Goal: Task Accomplishment & Management: Complete application form

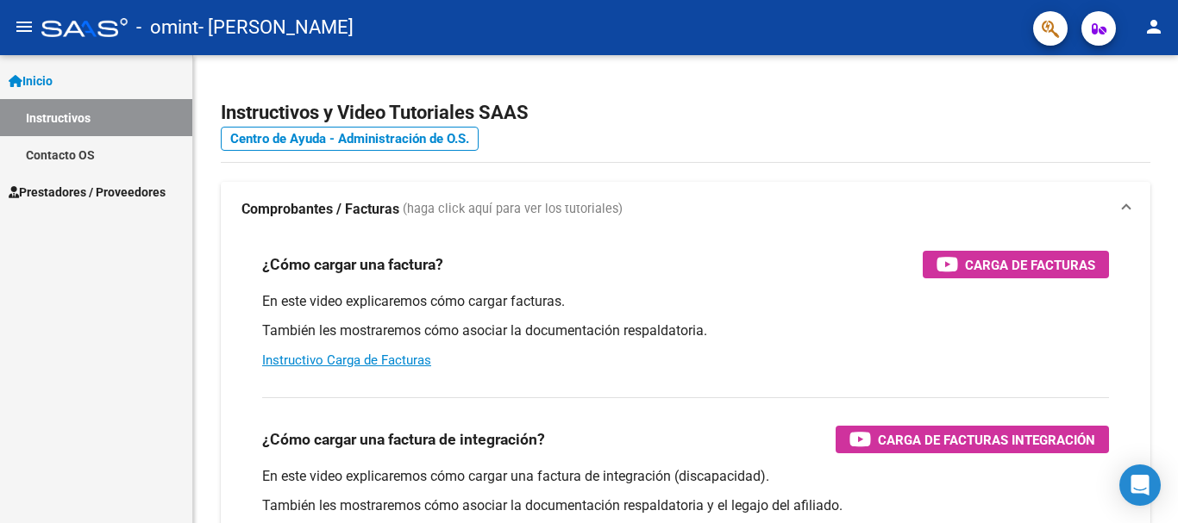
click at [91, 186] on span "Prestadores / Proveedores" at bounding box center [87, 192] width 157 height 19
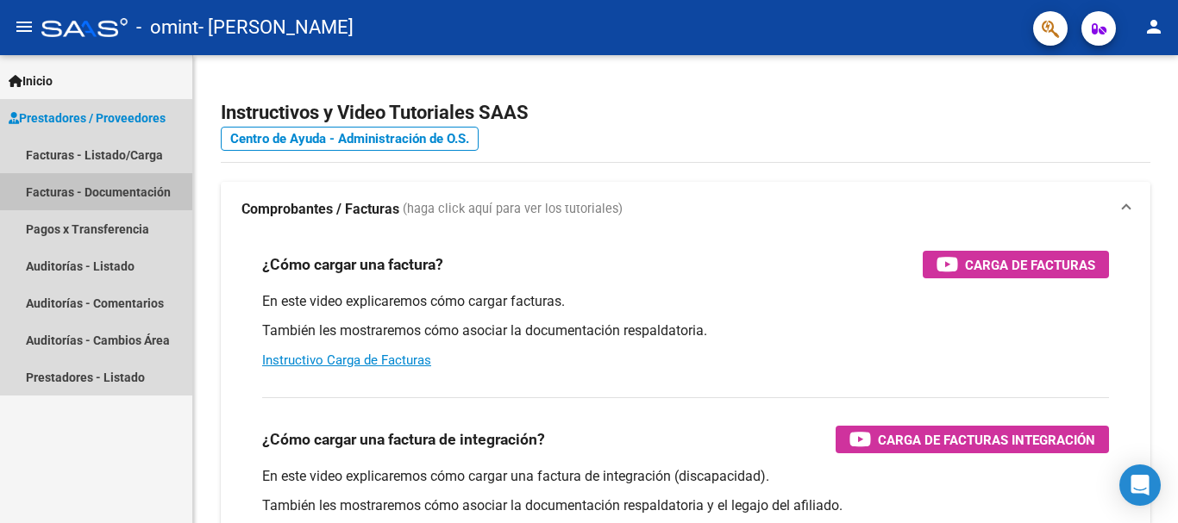
click at [116, 186] on link "Facturas - Documentación" at bounding box center [96, 191] width 192 height 37
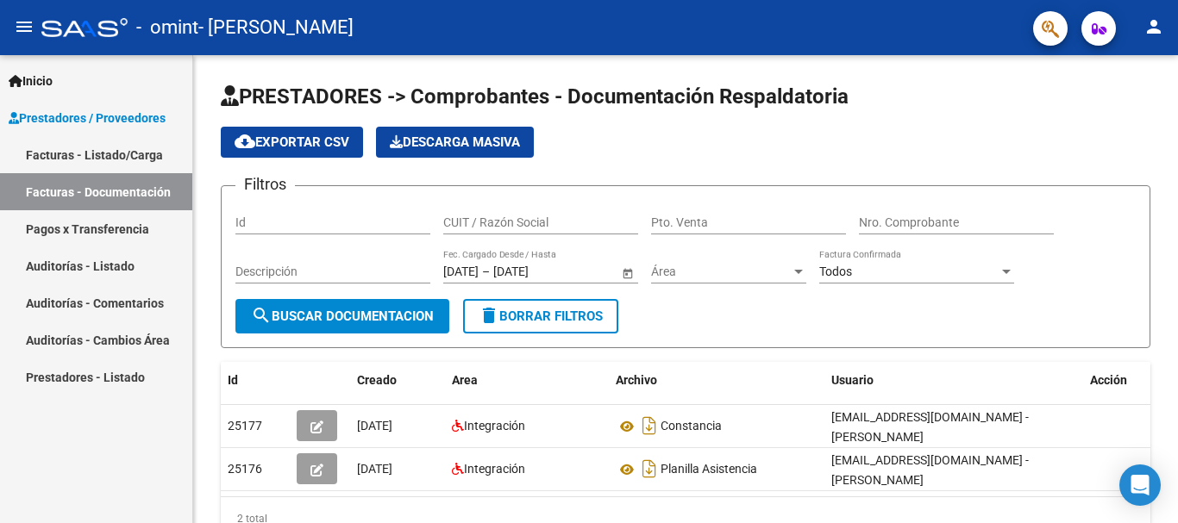
click at [80, 156] on link "Facturas - Listado/Carga" at bounding box center [96, 154] width 192 height 37
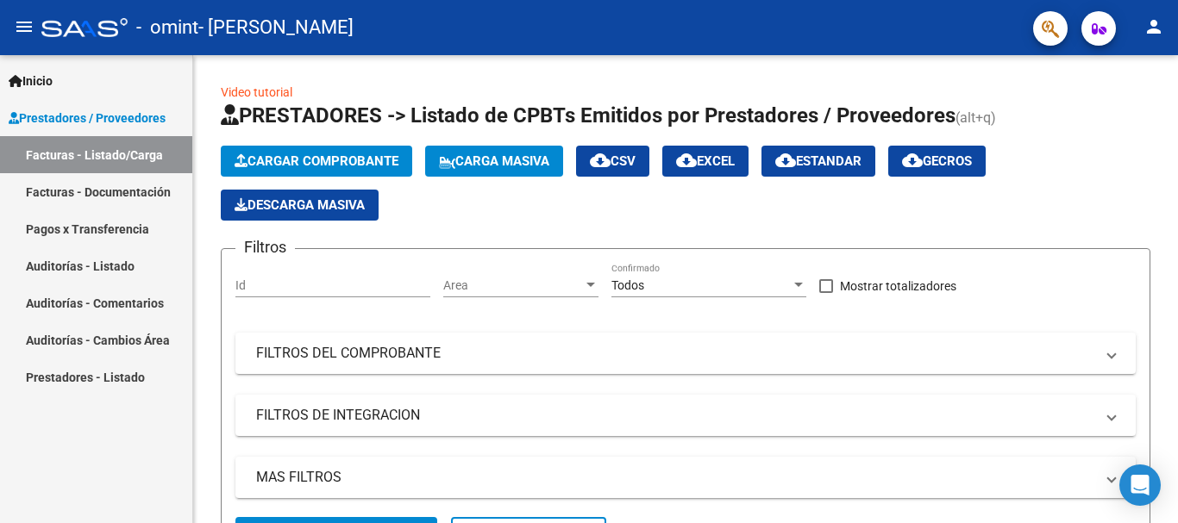
click at [53, 79] on span "Inicio" at bounding box center [31, 81] width 44 height 19
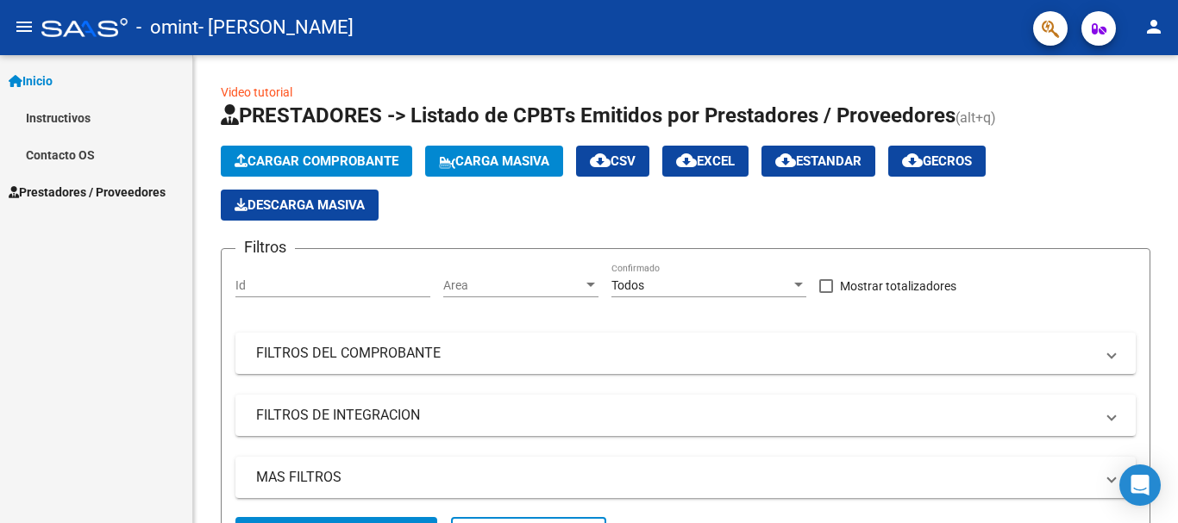
click at [38, 78] on span "Inicio" at bounding box center [31, 81] width 44 height 19
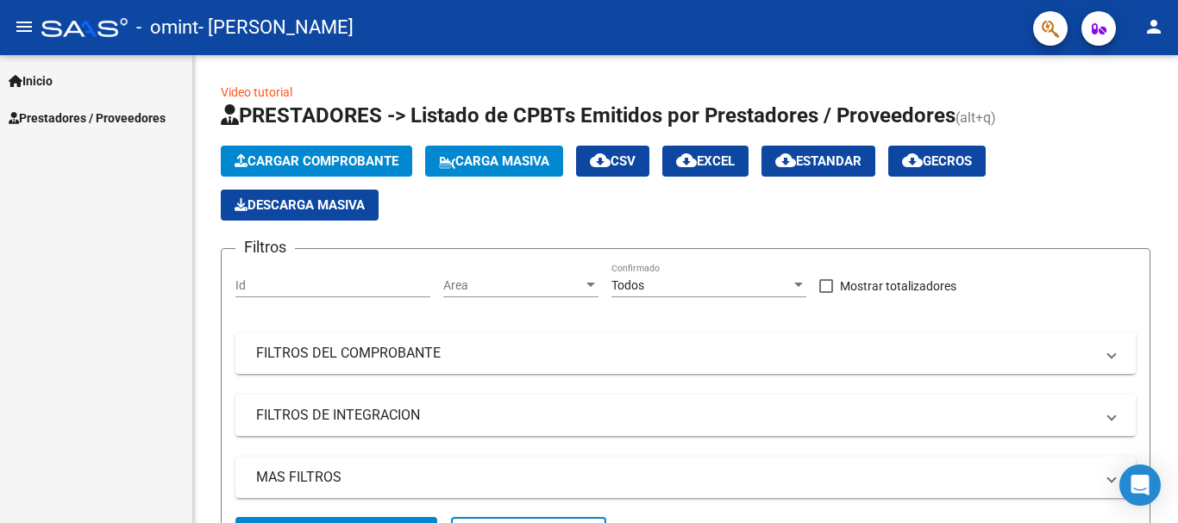
click at [61, 80] on link "Inicio" at bounding box center [96, 80] width 192 height 37
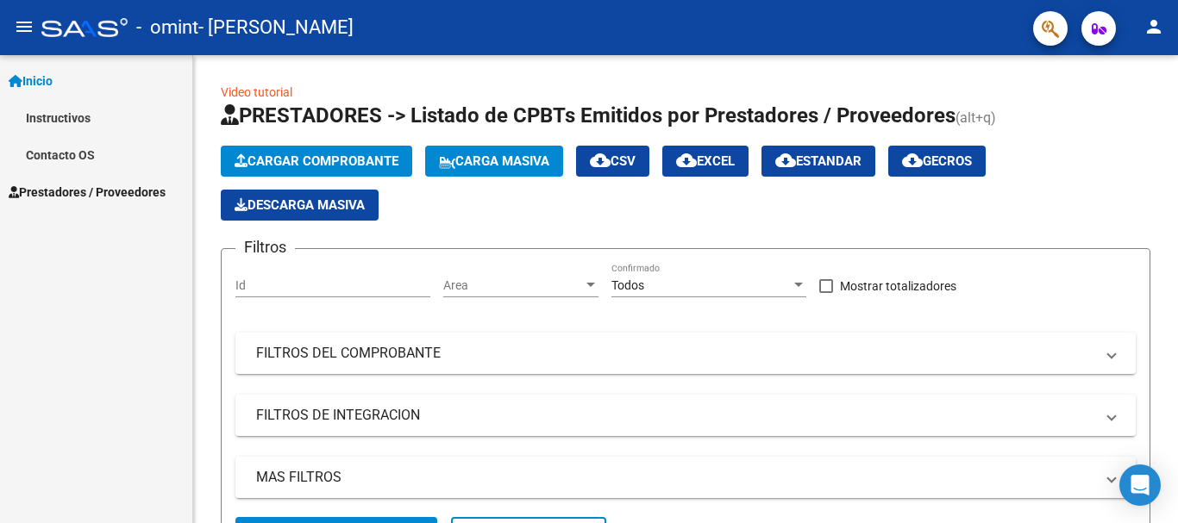
click at [61, 80] on link "Inicio" at bounding box center [96, 80] width 192 height 37
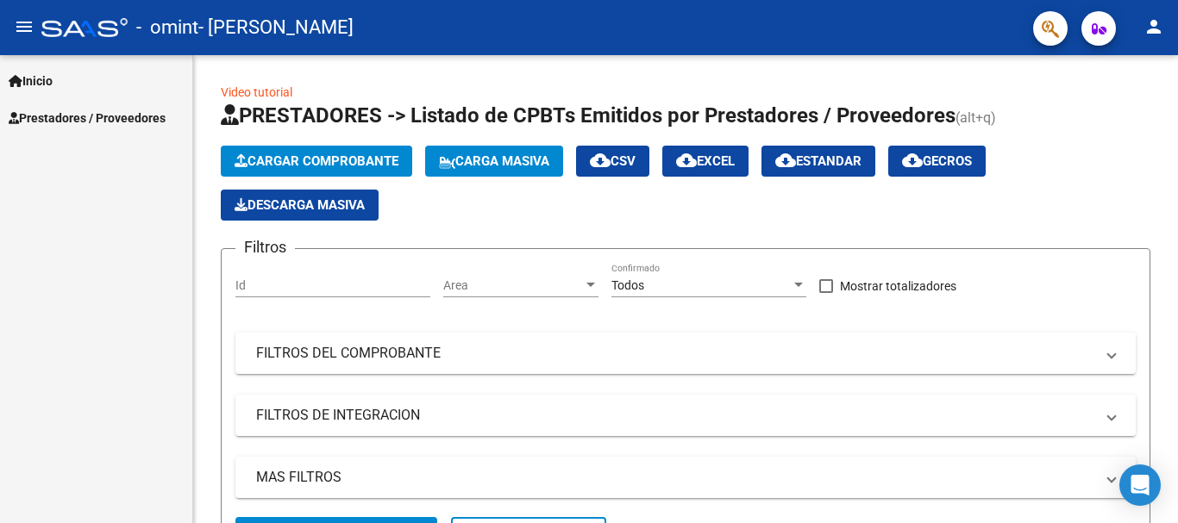
click at [50, 115] on span "Prestadores / Proveedores" at bounding box center [87, 118] width 157 height 19
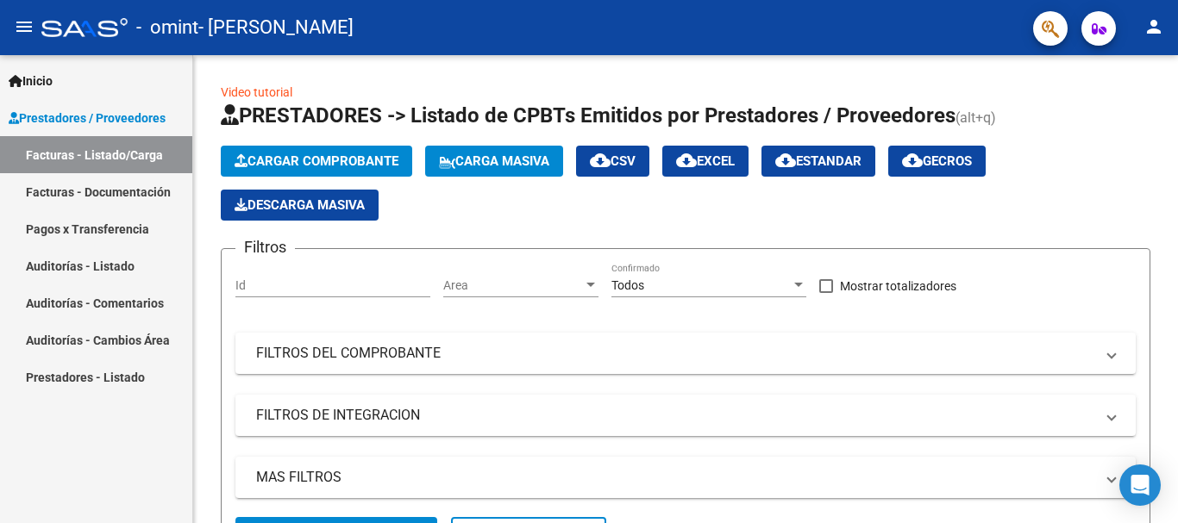
click at [112, 186] on link "Facturas - Documentación" at bounding box center [96, 191] width 192 height 37
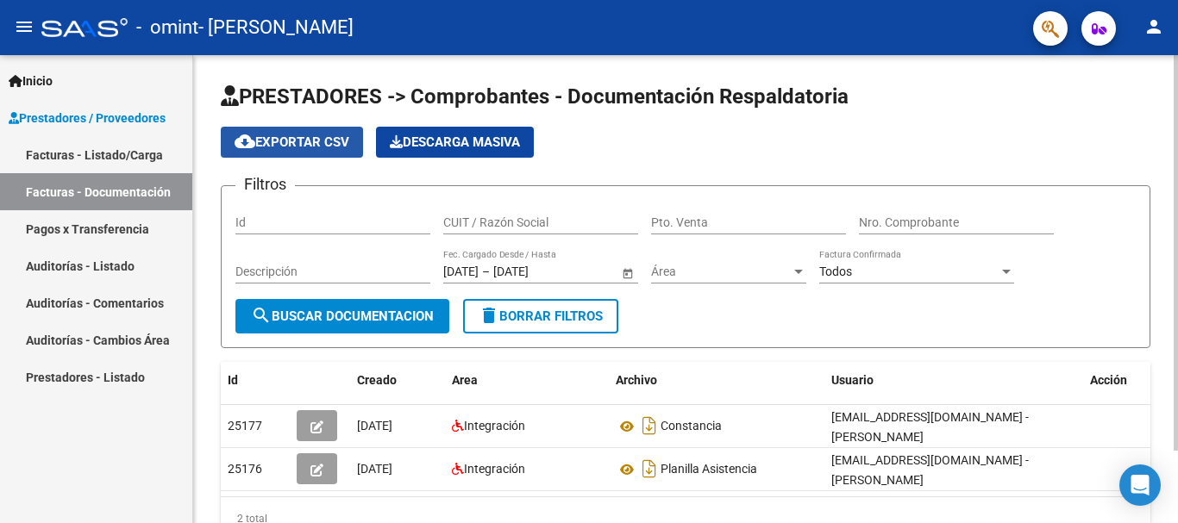
click at [284, 142] on span "cloud_download Exportar CSV" at bounding box center [292, 143] width 115 height 16
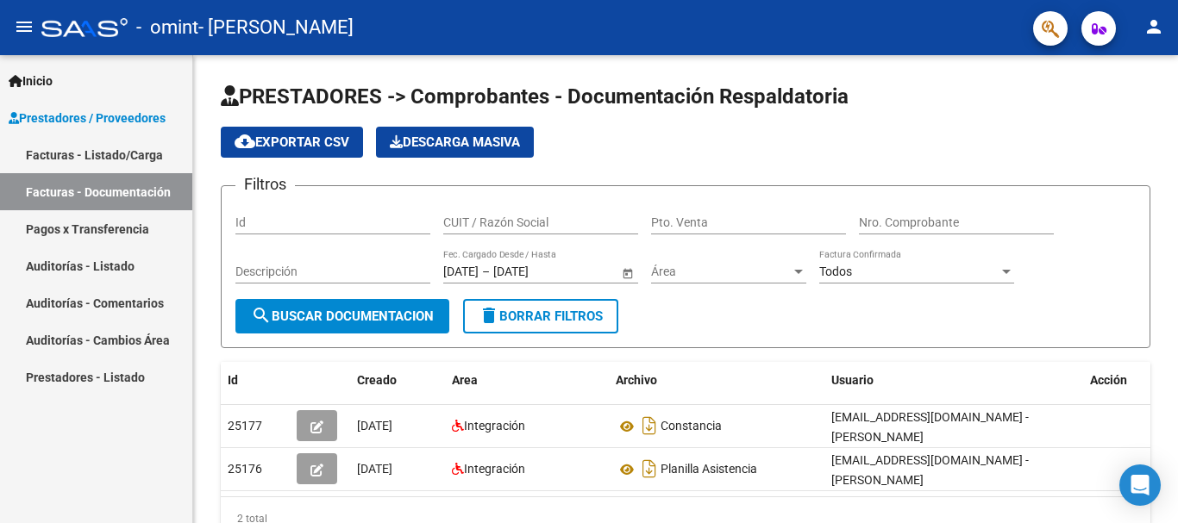
click at [66, 229] on link "Pagos x Transferencia" at bounding box center [96, 228] width 192 height 37
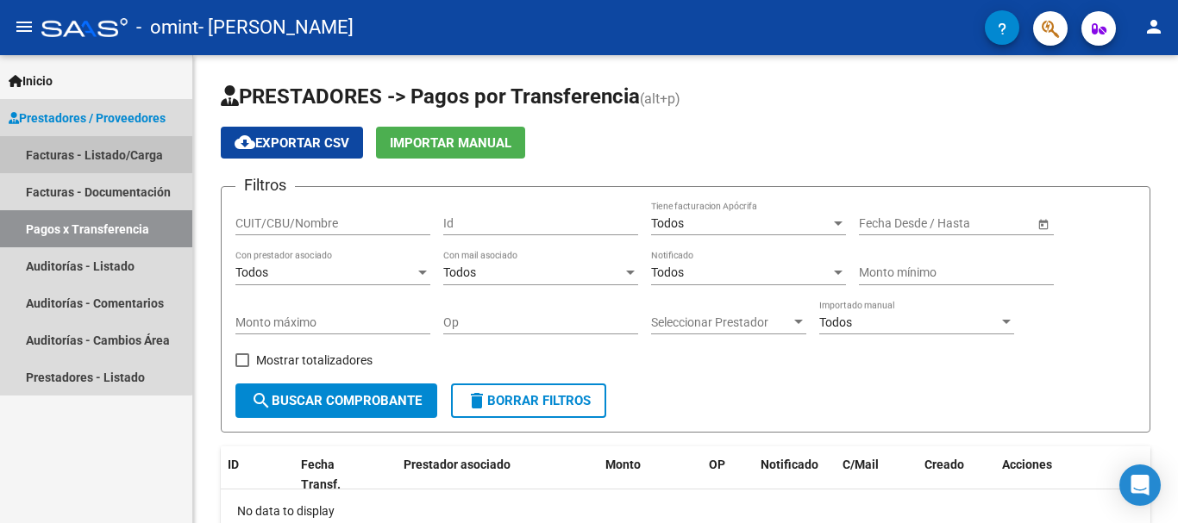
click at [76, 141] on link "Facturas - Listado/Carga" at bounding box center [96, 154] width 192 height 37
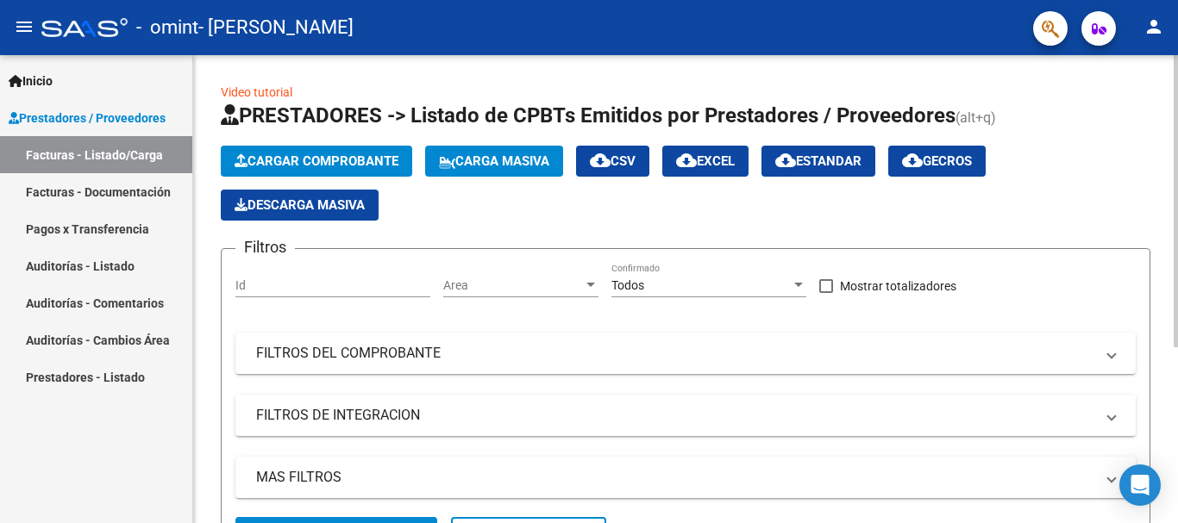
click at [354, 160] on span "Cargar Comprobante" at bounding box center [317, 161] width 164 height 16
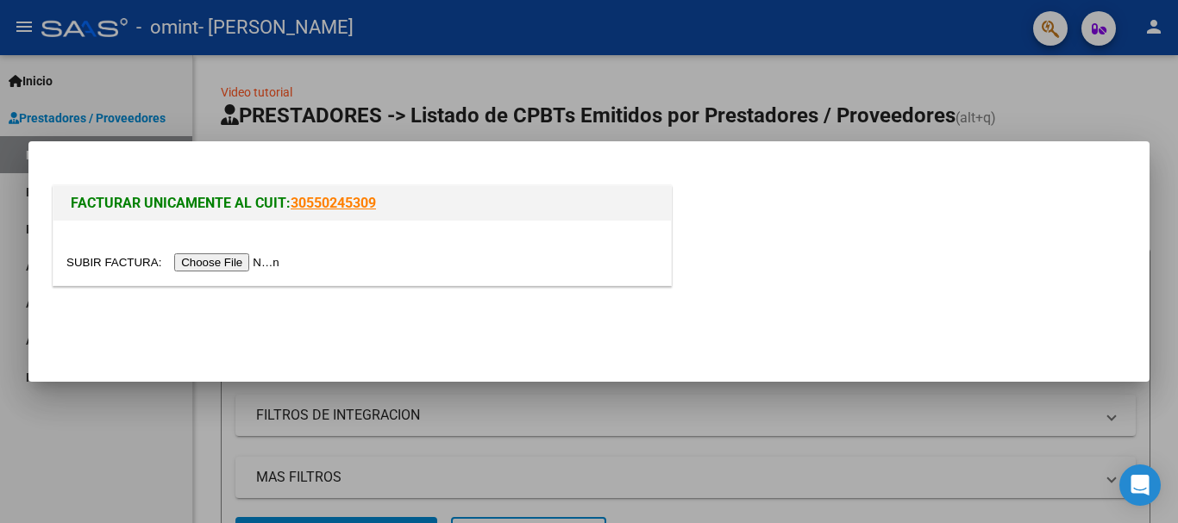
click at [214, 266] on input "file" at bounding box center [175, 263] width 218 height 18
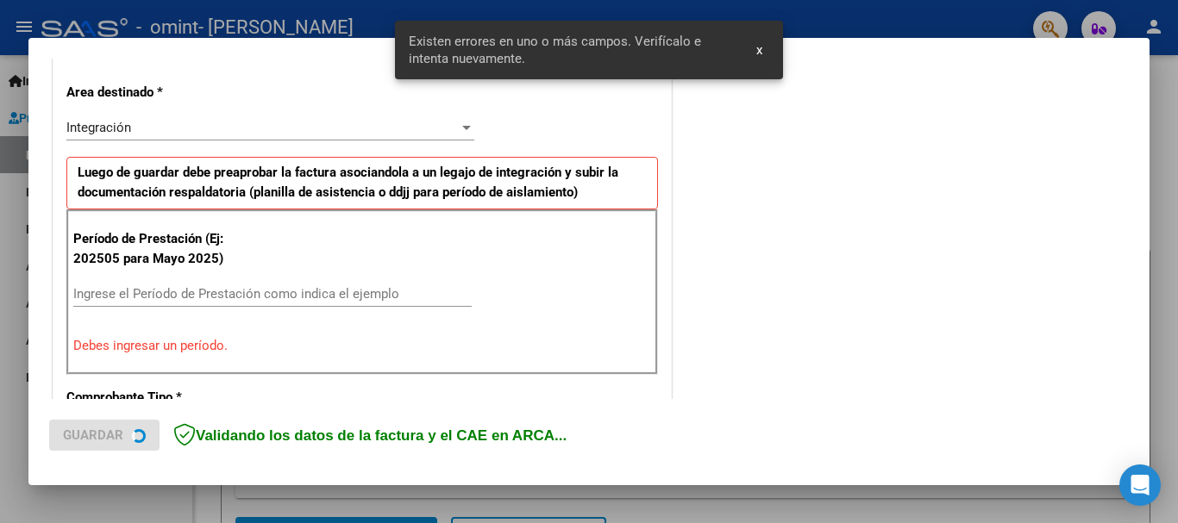
scroll to position [398, 0]
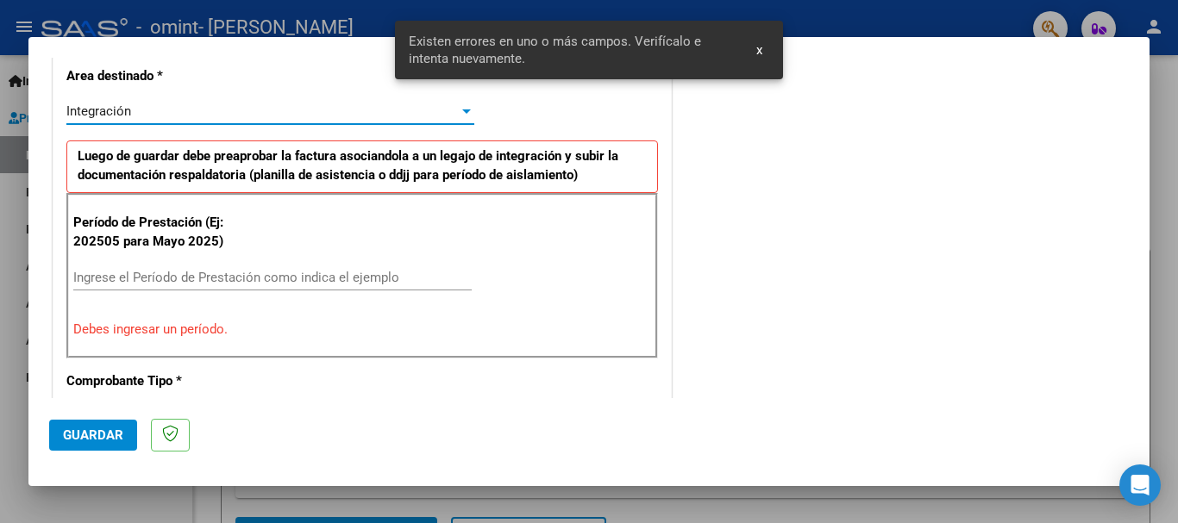
click at [462, 110] on div at bounding box center [466, 112] width 9 height 4
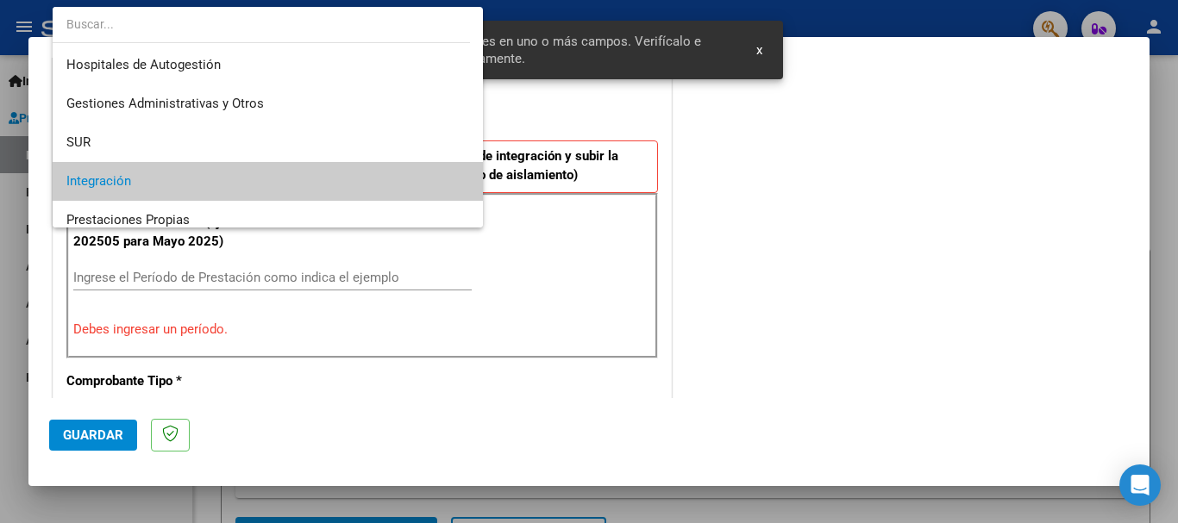
scroll to position [71, 0]
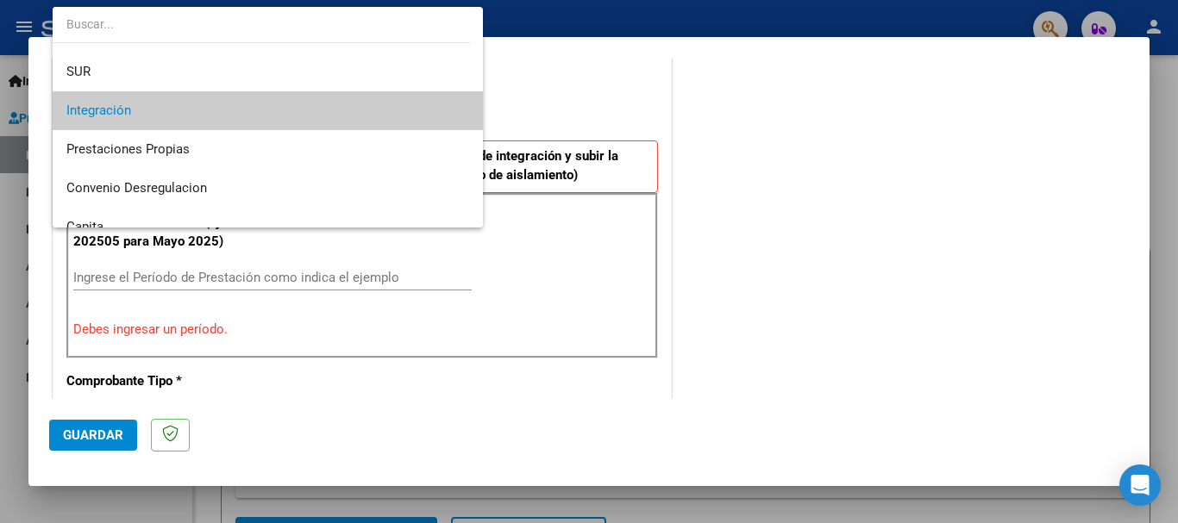
click at [135, 106] on span "Integración" at bounding box center [267, 110] width 403 height 39
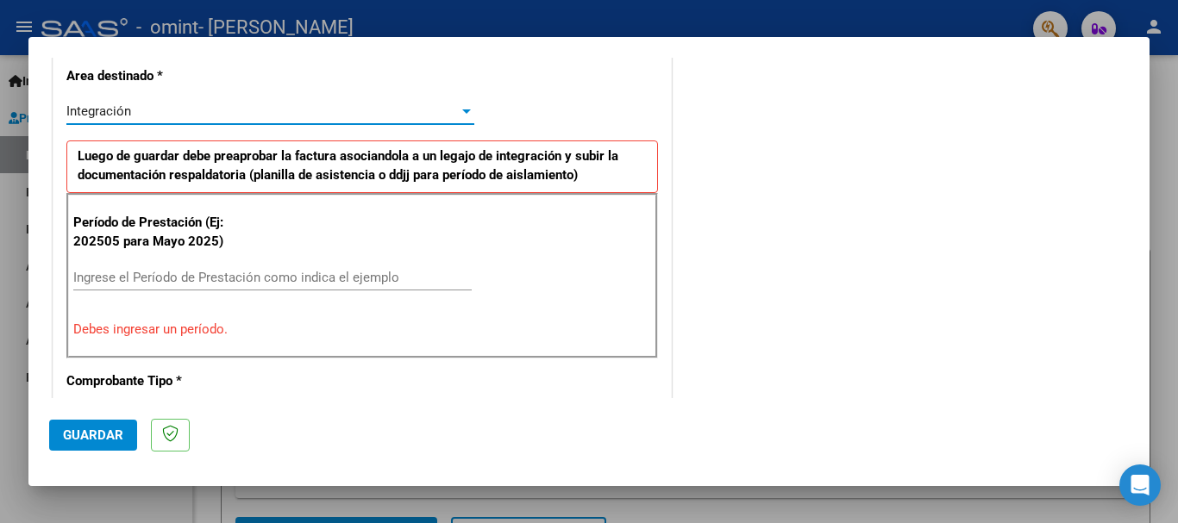
scroll to position [485, 0]
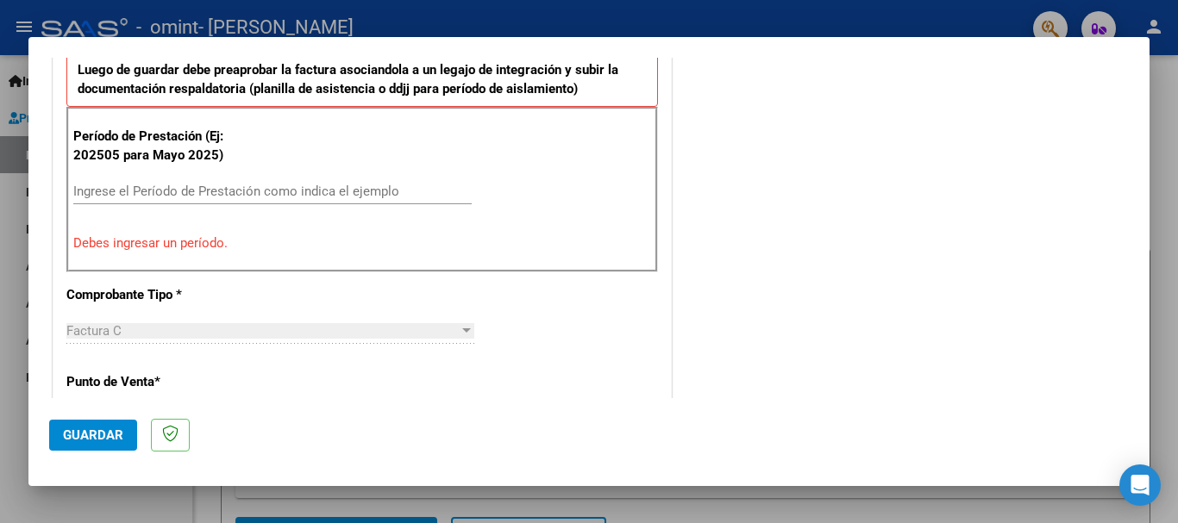
click at [90, 189] on input "Ingrese el Período de Prestación como indica el ejemplo" at bounding box center [272, 192] width 398 height 16
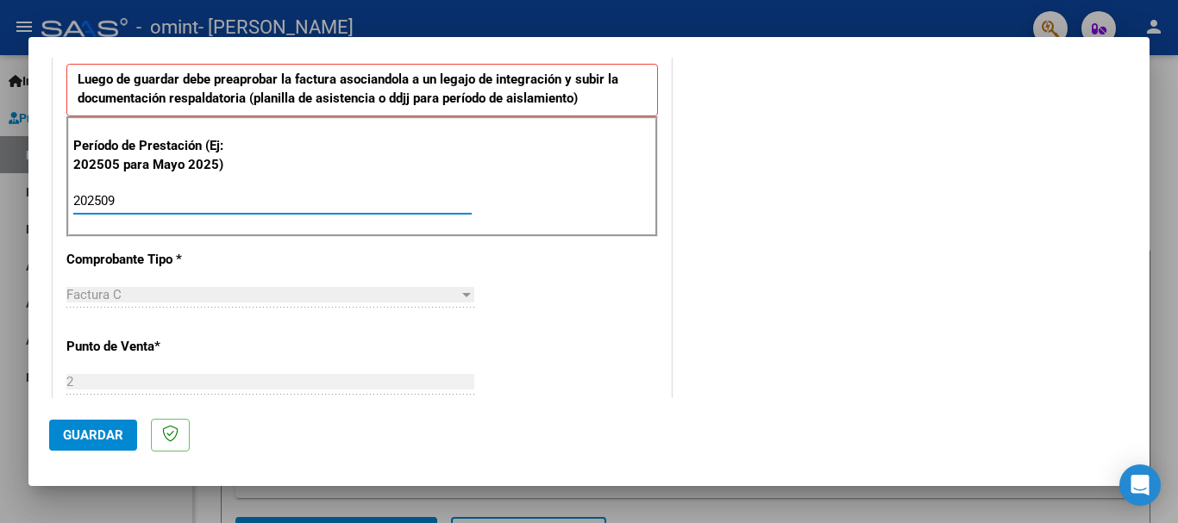
scroll to position [431, 0]
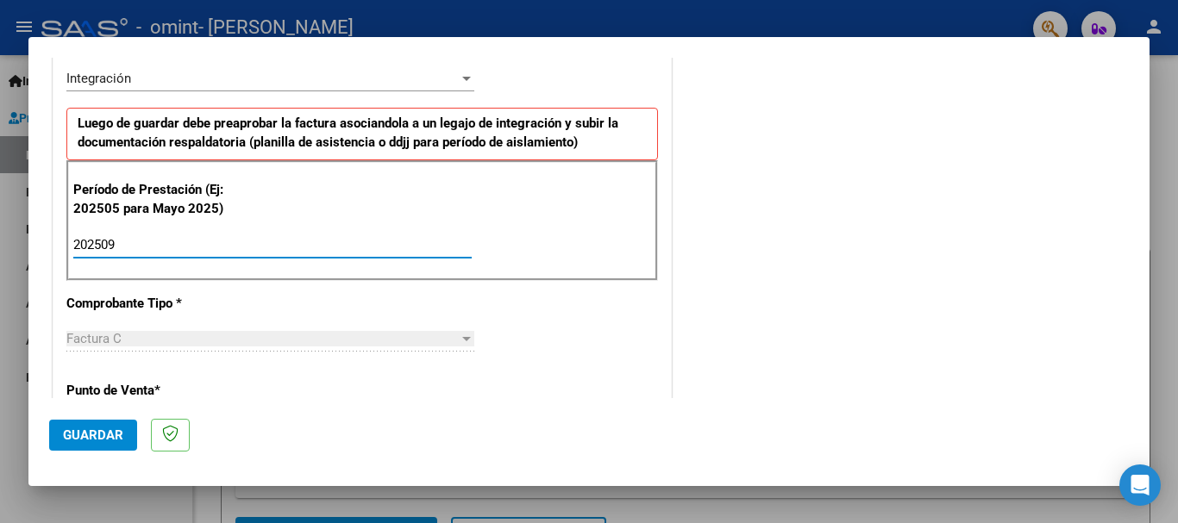
type input "202509"
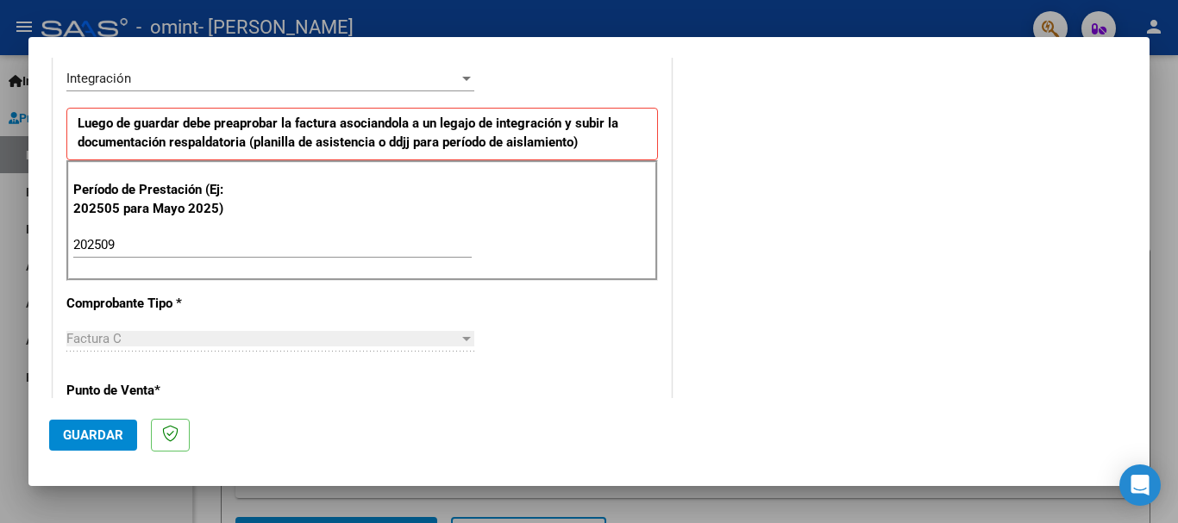
click at [411, 197] on div "Período de Prestación (Ej: 202505 para Mayo 2025) 202509 Ingrese el Período de …" at bounding box center [362, 220] width 592 height 121
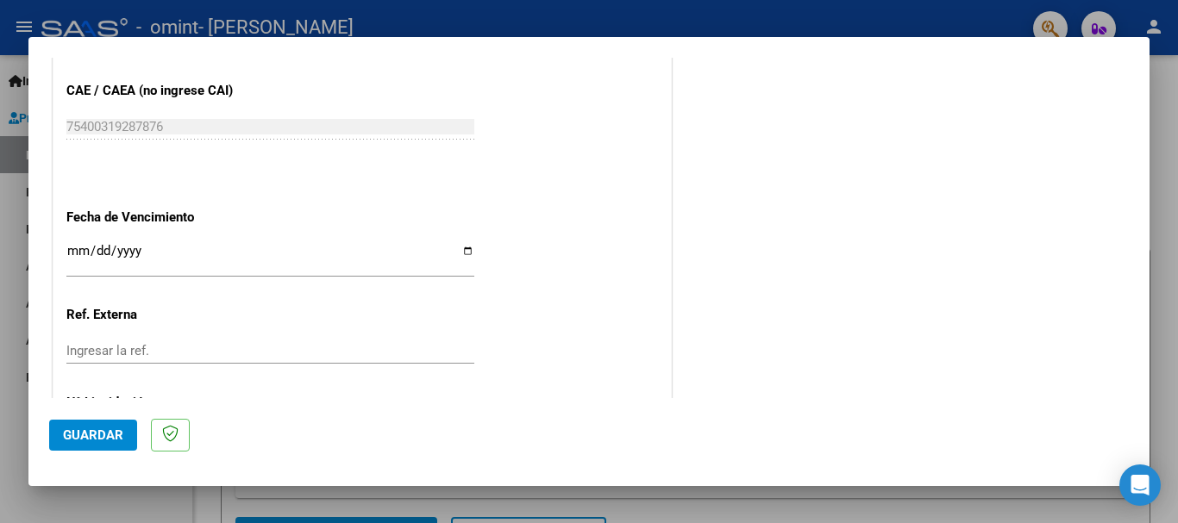
scroll to position [1177, 0]
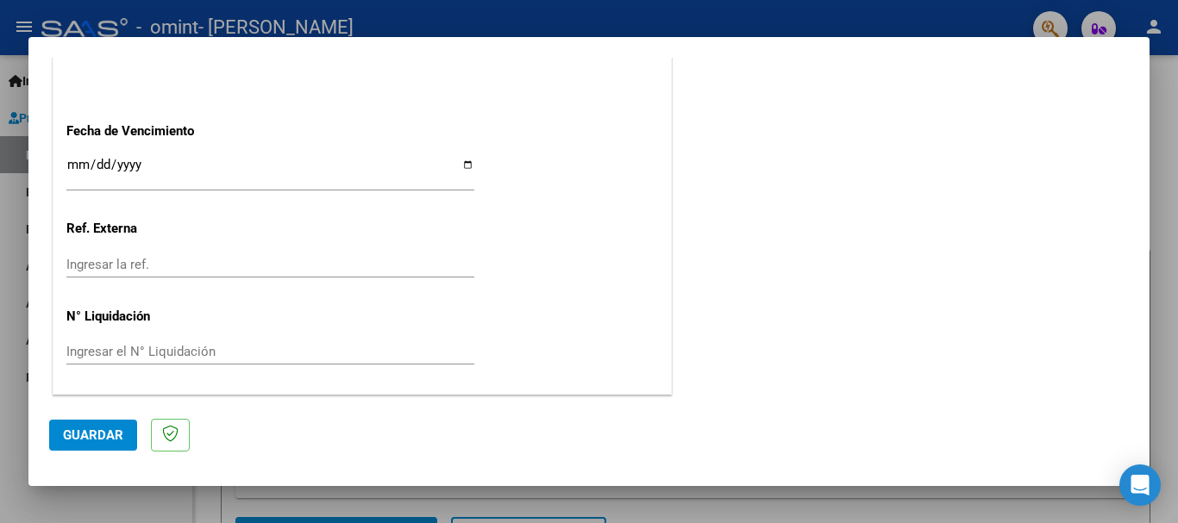
click at [66, 435] on span "Guardar" at bounding box center [93, 436] width 60 height 16
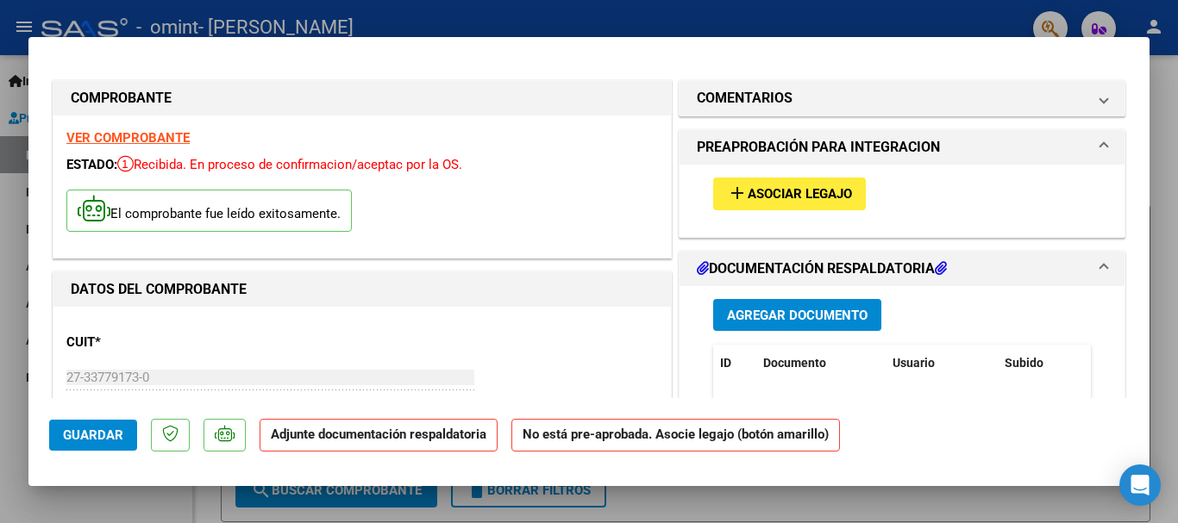
click at [767, 190] on span "Asociar Legajo" at bounding box center [800, 195] width 104 height 16
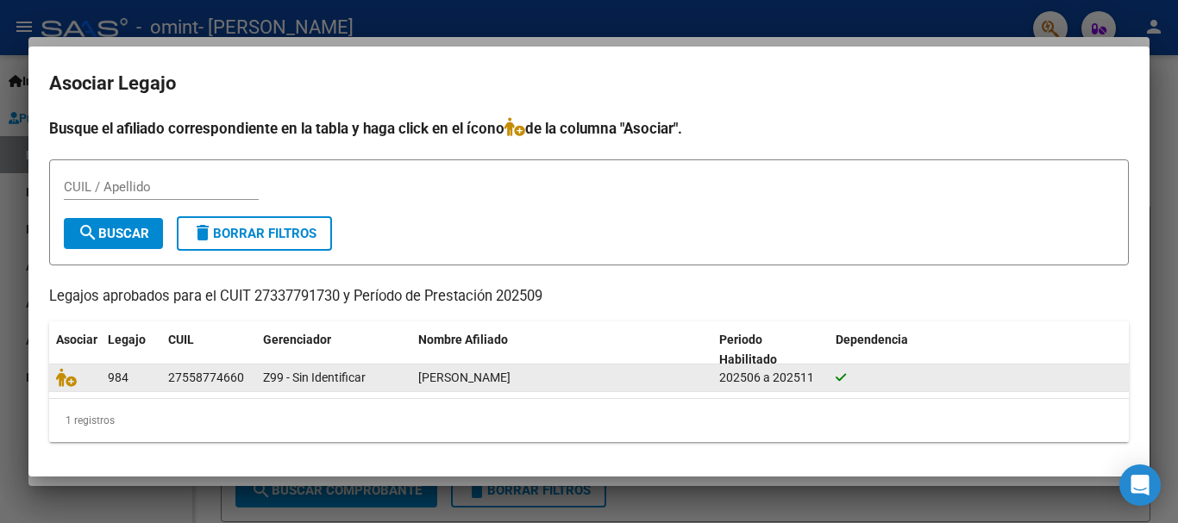
click at [465, 374] on span "[PERSON_NAME]" at bounding box center [464, 378] width 92 height 14
click at [207, 380] on div "27558774660" at bounding box center [206, 378] width 76 height 20
click at [69, 381] on icon at bounding box center [66, 377] width 21 height 19
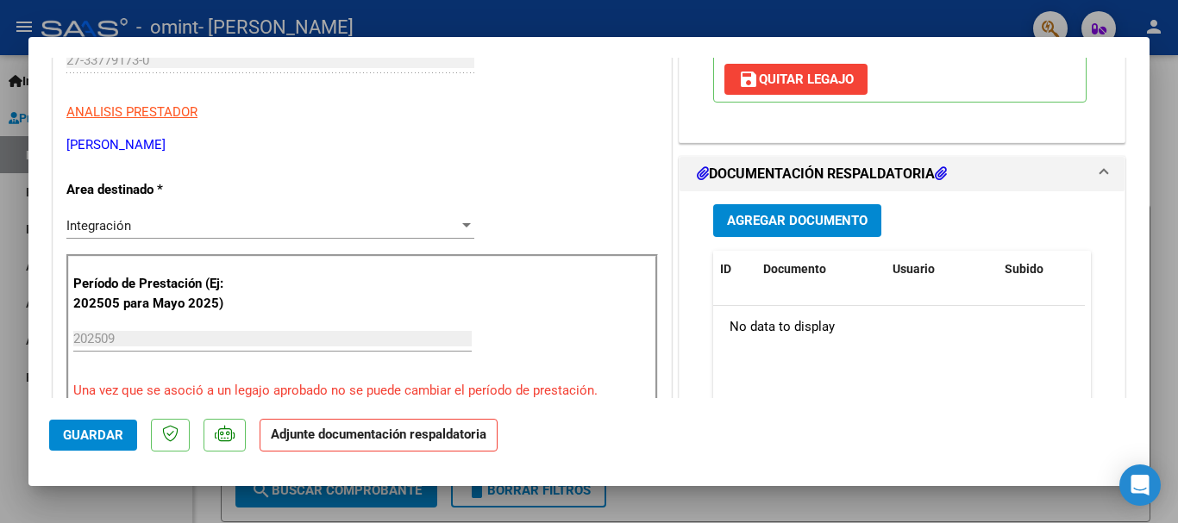
scroll to position [345, 0]
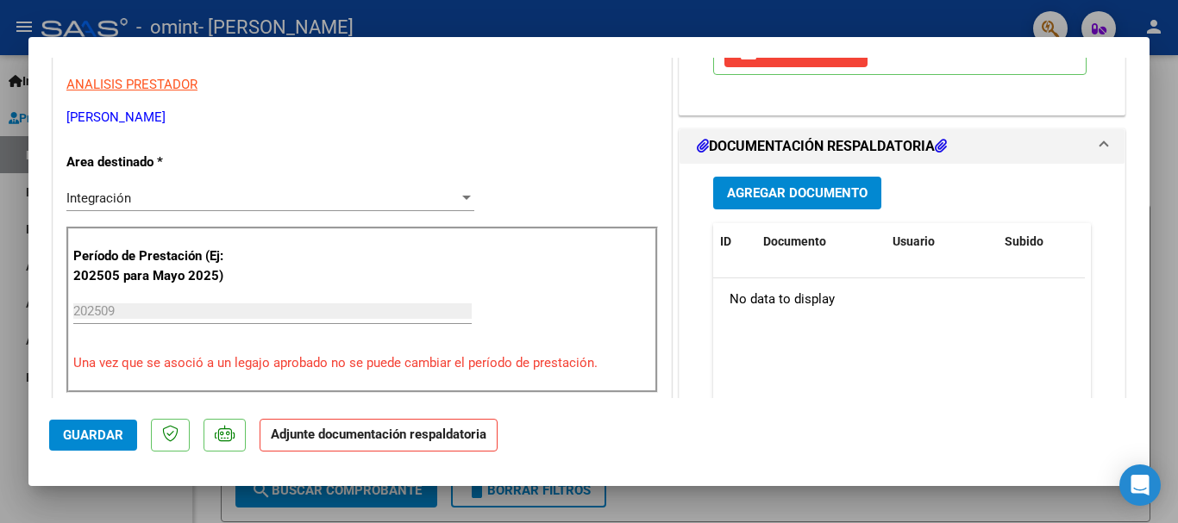
click at [765, 191] on span "Agregar Documento" at bounding box center [797, 194] width 141 height 16
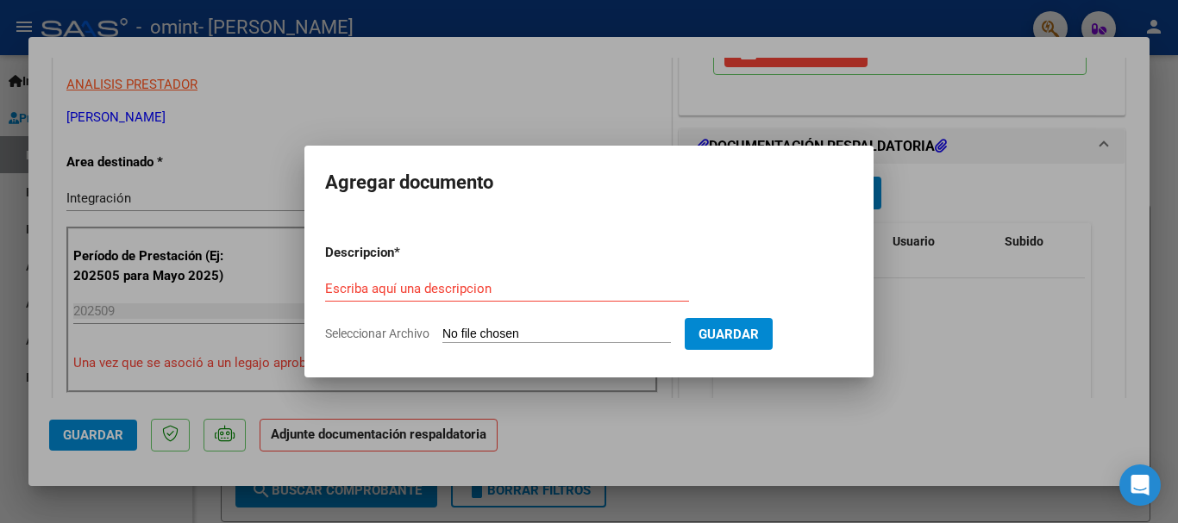
click at [482, 331] on input "Seleccionar Archivo" at bounding box center [556, 335] width 229 height 16
type input "C:\fakepath\PLANILLA [PERSON_NAME].pdf"
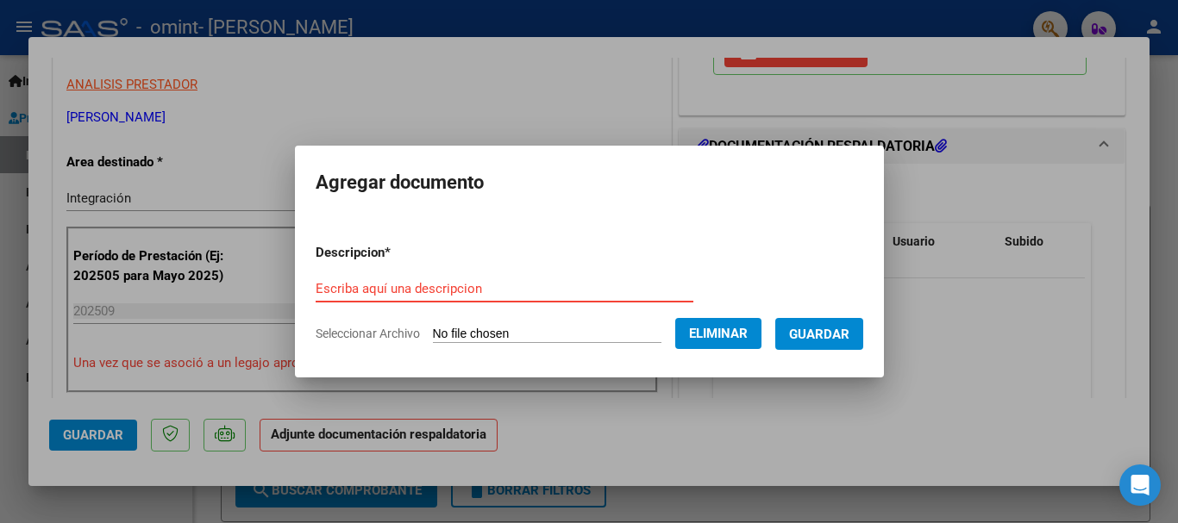
click at [368, 286] on input "Escriba aquí una descripcion" at bounding box center [505, 289] width 378 height 16
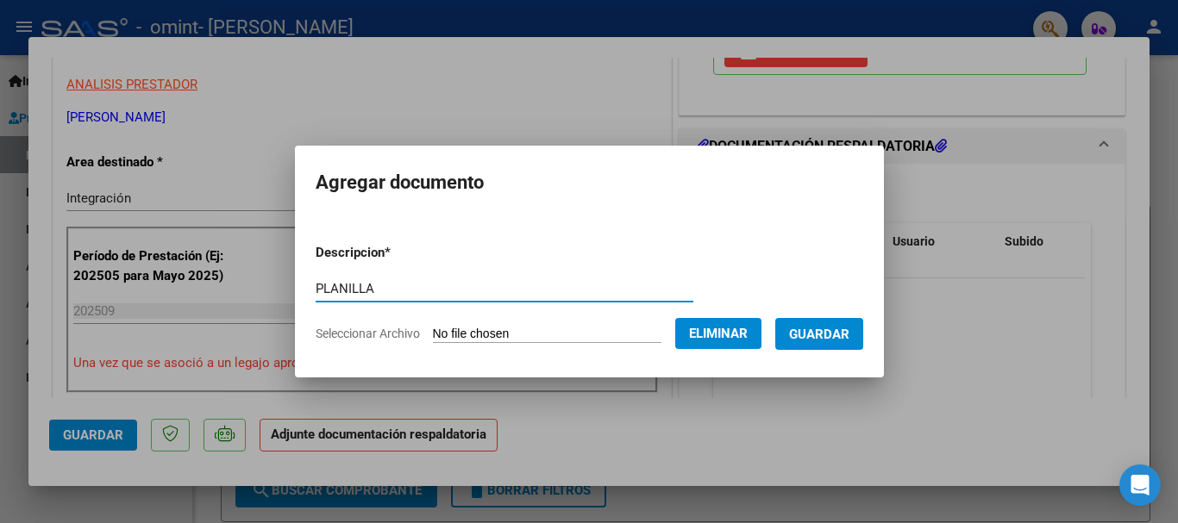
type input "PLANILLA"
click at [842, 339] on span "Guardar" at bounding box center [819, 335] width 60 height 16
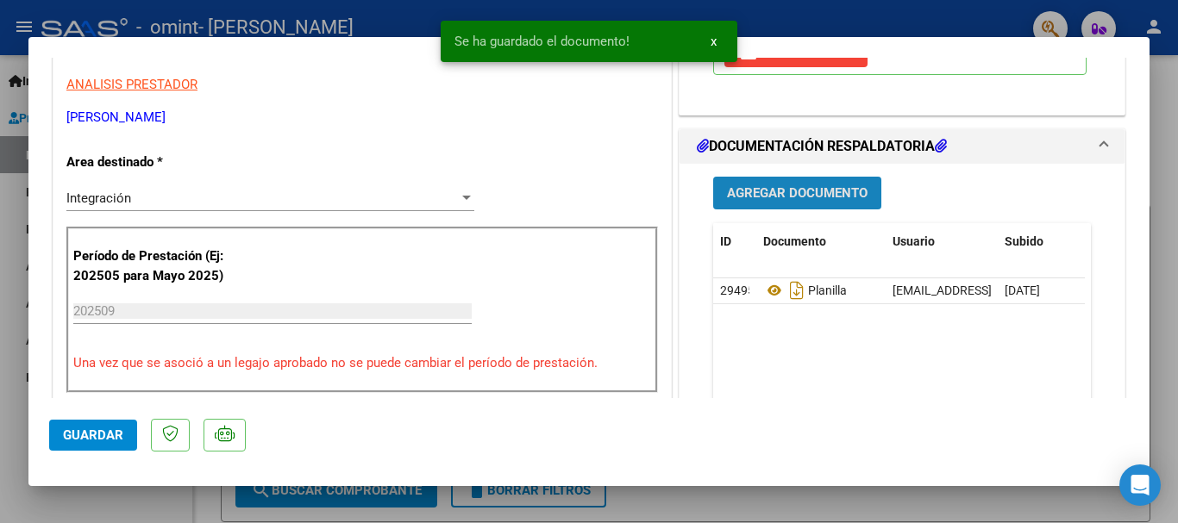
click at [817, 197] on span "Agregar Documento" at bounding box center [797, 194] width 141 height 16
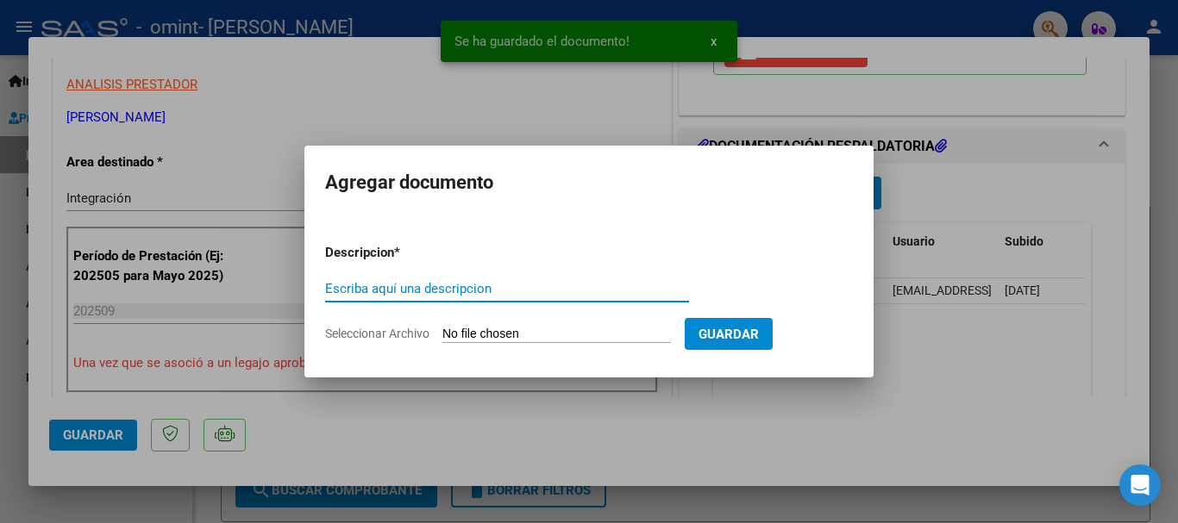
click at [422, 290] on input "Escriba aquí una descripcion" at bounding box center [507, 289] width 364 height 16
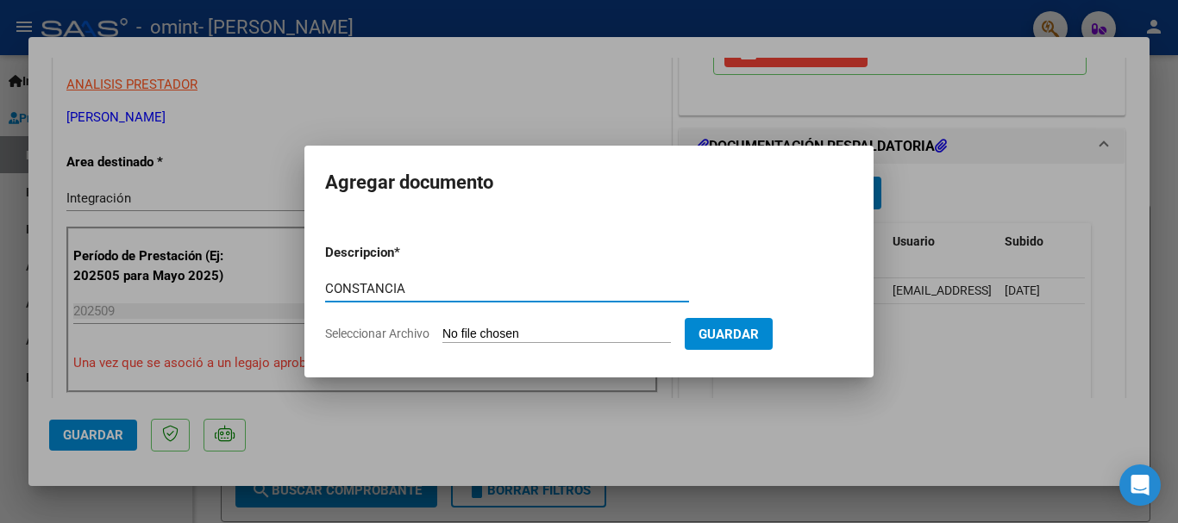
type input "CONSTANCIA"
click at [473, 329] on input "Seleccionar Archivo" at bounding box center [556, 335] width 229 height 16
type input "C:\fakepath\[PERSON_NAME].pdf"
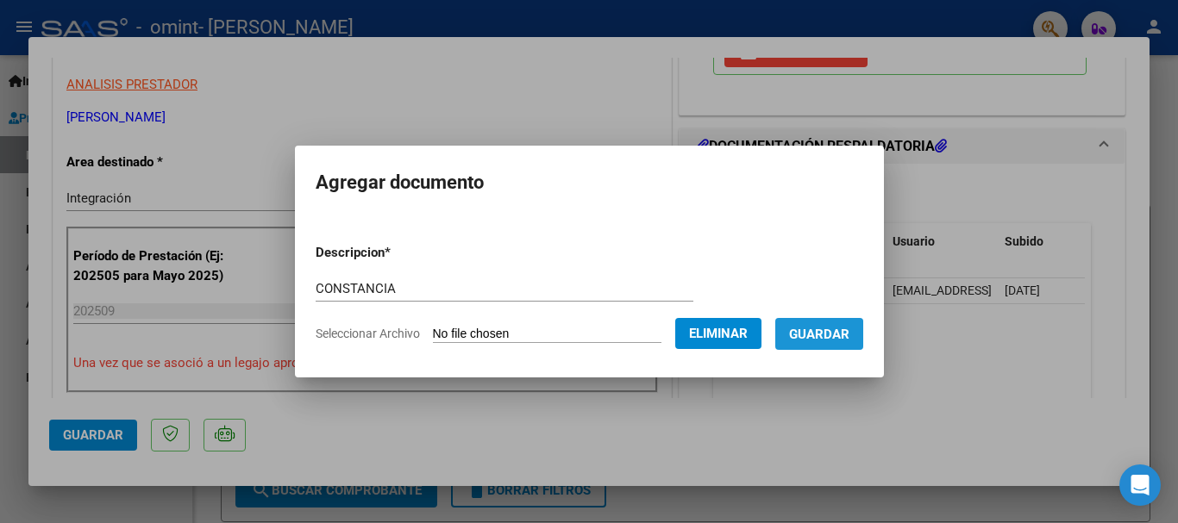
click at [828, 335] on span "Guardar" at bounding box center [819, 335] width 60 height 16
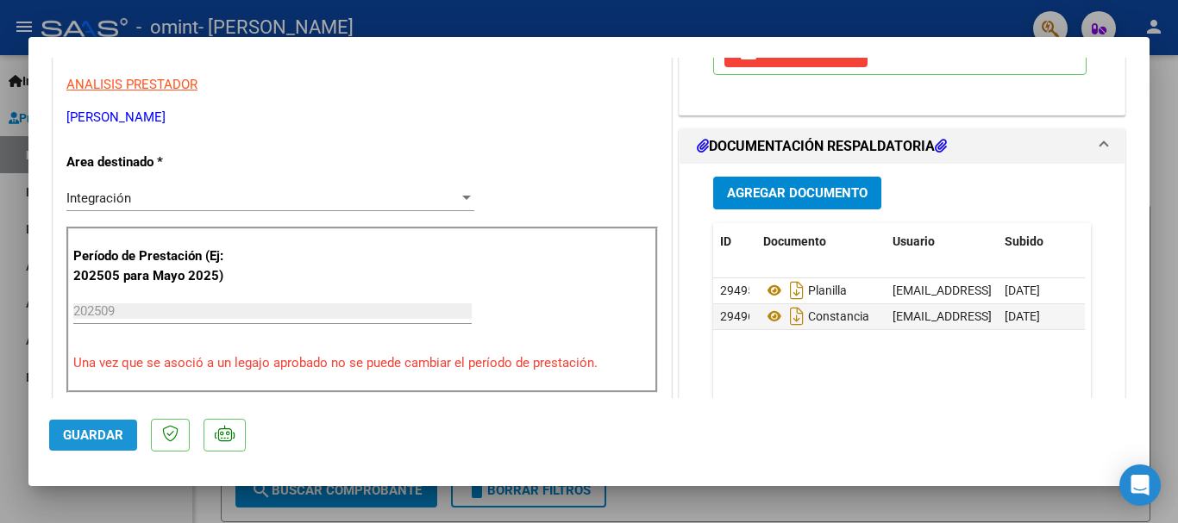
click at [70, 431] on span "Guardar" at bounding box center [93, 436] width 60 height 16
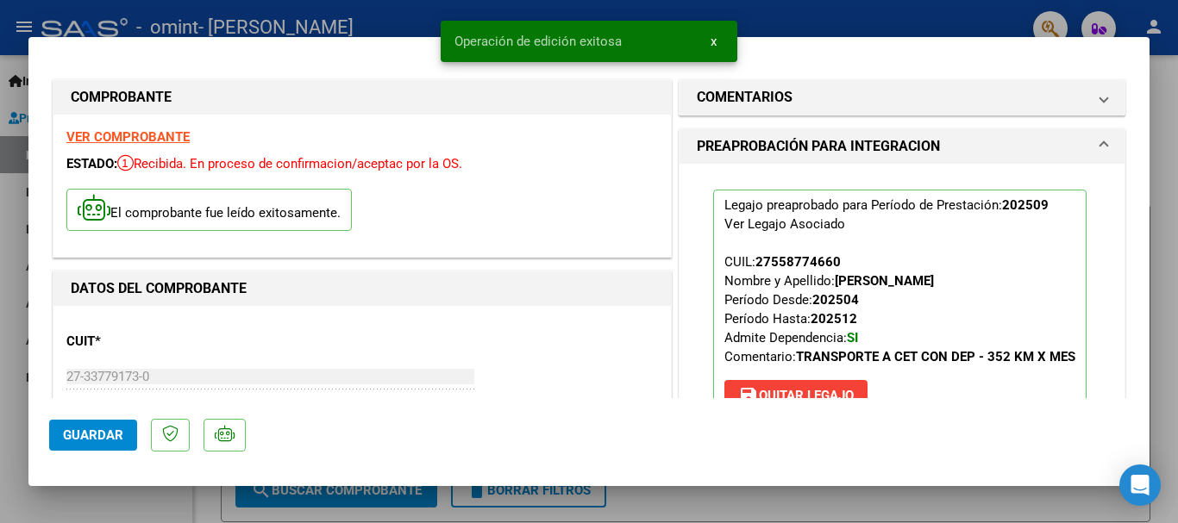
scroll to position [0, 0]
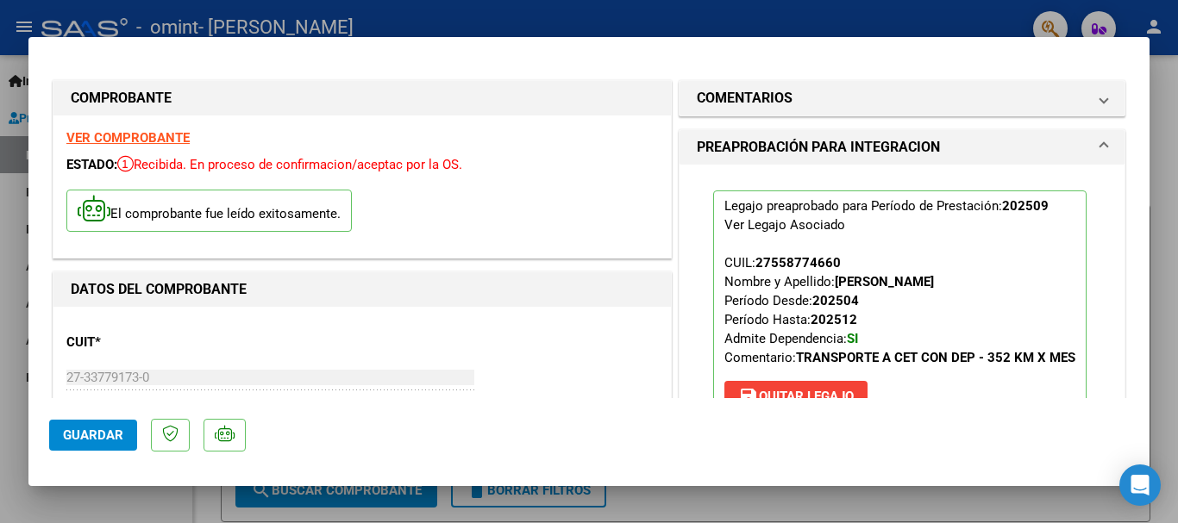
click at [140, 138] on strong "VER COMPROBANTE" at bounding box center [127, 138] width 123 height 16
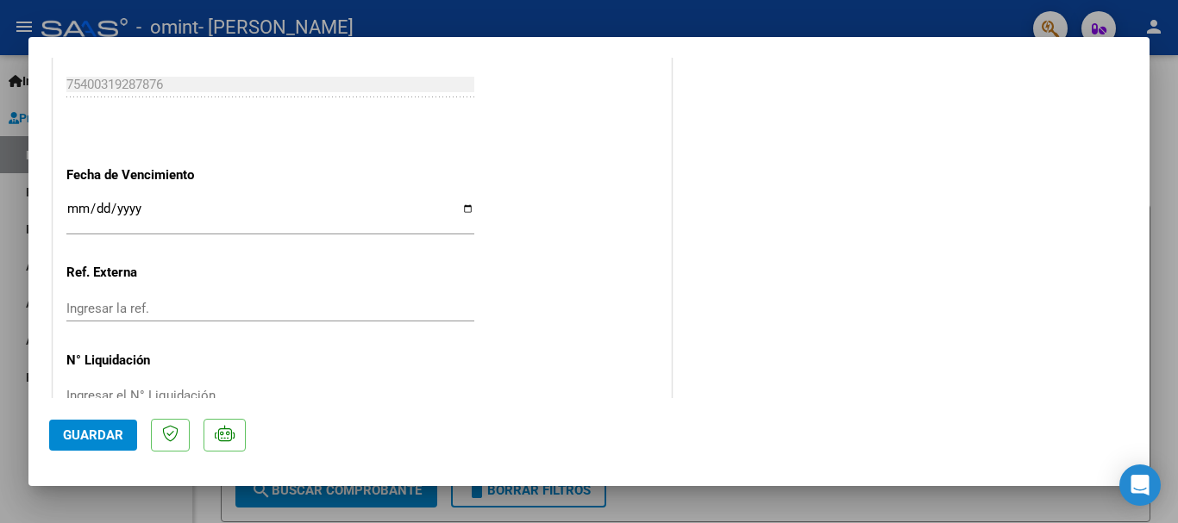
scroll to position [1203, 0]
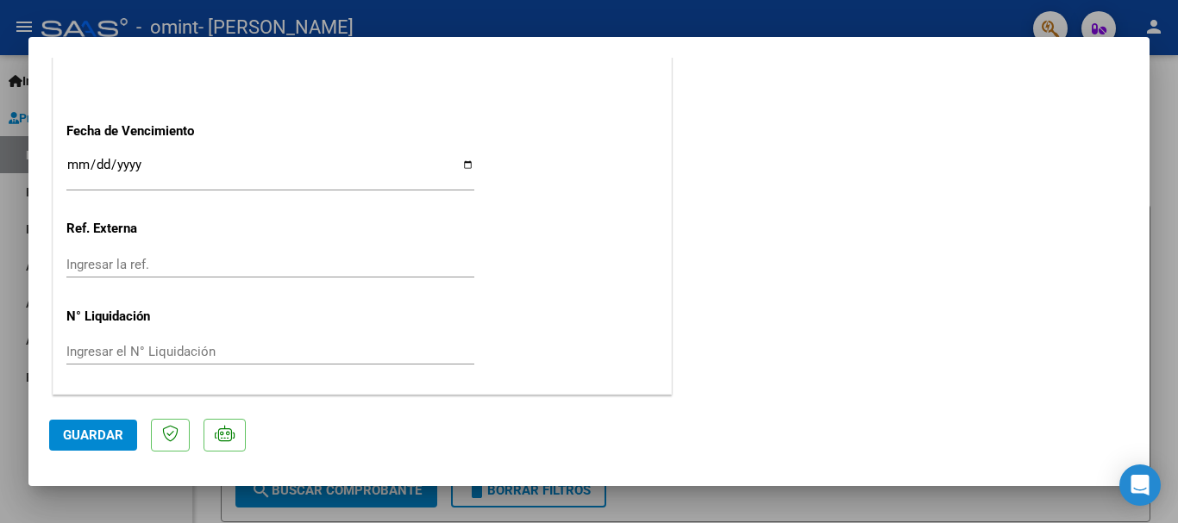
click at [85, 443] on button "Guardar" at bounding box center [93, 435] width 88 height 31
